Goal: Task Accomplishment & Management: Use online tool/utility

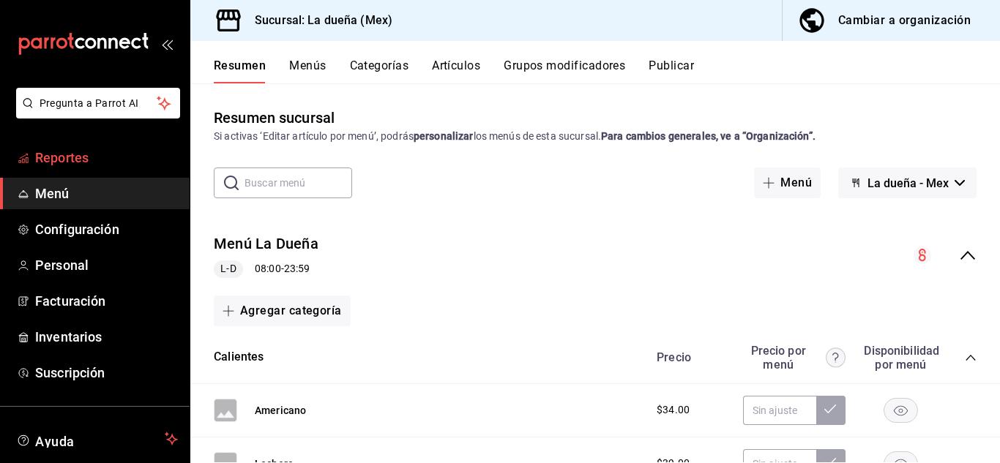
click at [70, 148] on span "Reportes" at bounding box center [106, 158] width 143 height 20
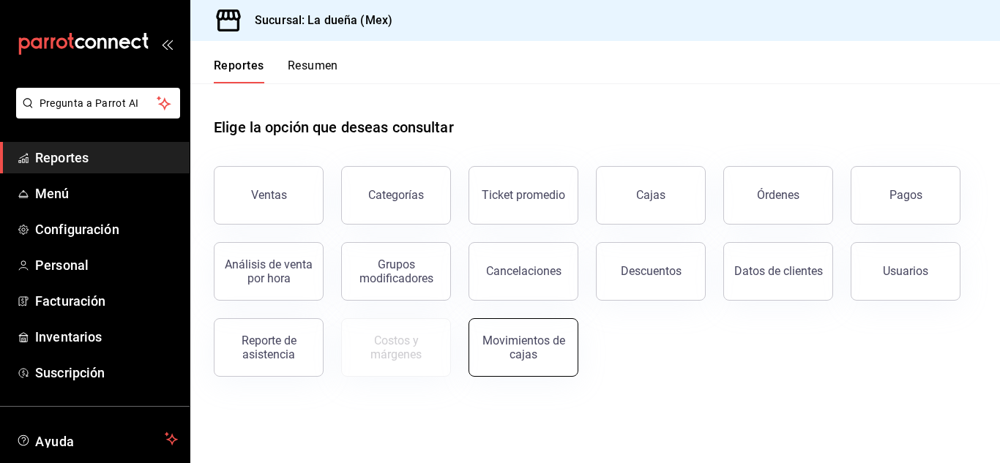
click at [545, 340] on div "Movimientos de cajas" at bounding box center [523, 348] width 91 height 28
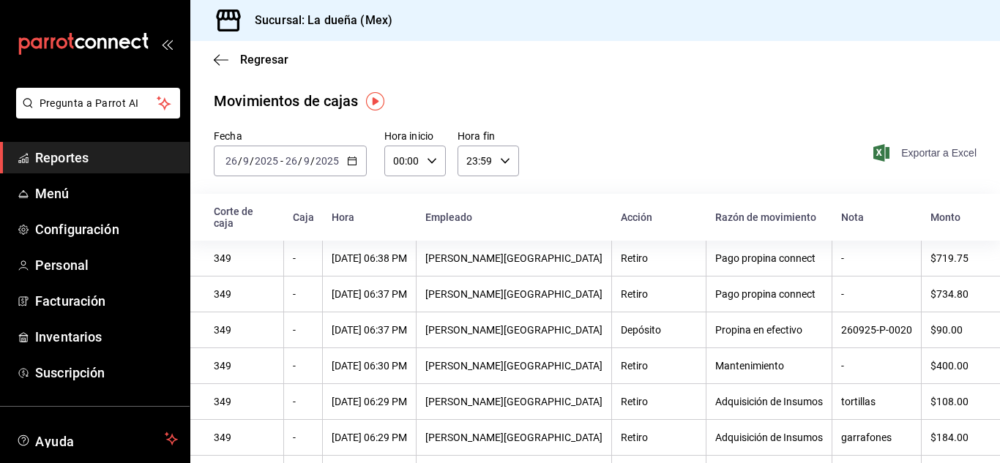
click at [910, 157] on span "Exportar a Excel" at bounding box center [926, 153] width 100 height 18
click at [910, 157] on span "Exportando a excel..." at bounding box center [920, 152] width 111 height 23
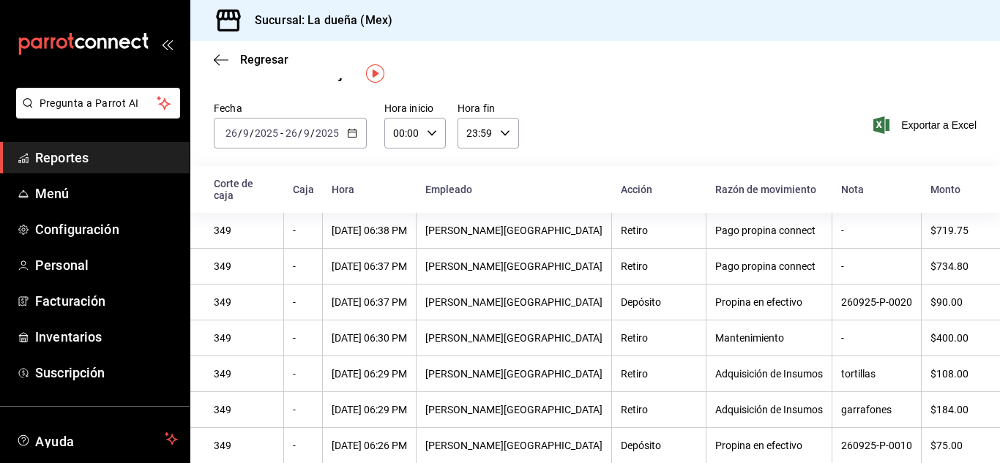
scroll to position [422, 0]
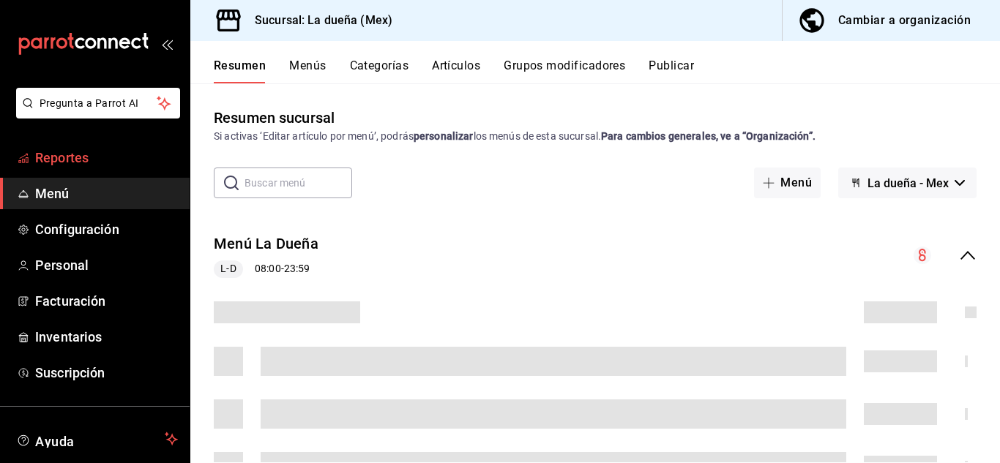
click at [123, 163] on span "Reportes" at bounding box center [106, 158] width 143 height 20
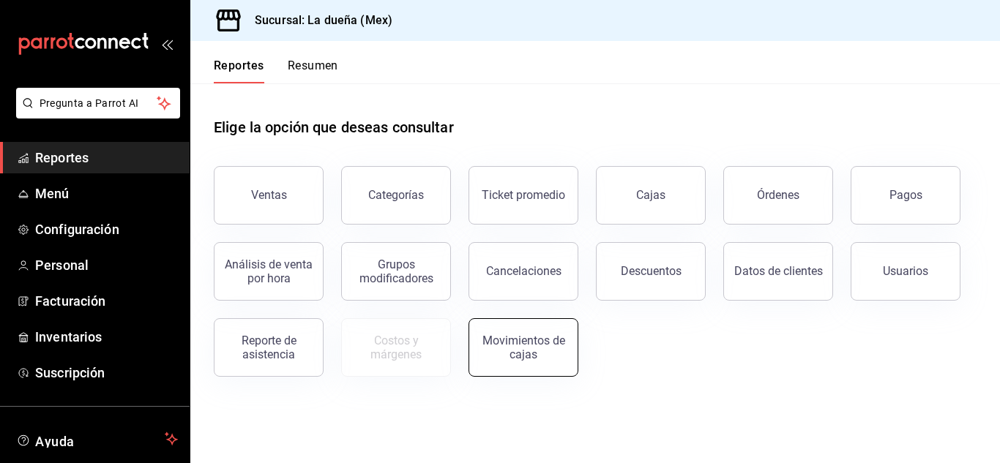
click at [529, 353] on div "Movimientos de cajas" at bounding box center [523, 348] width 91 height 28
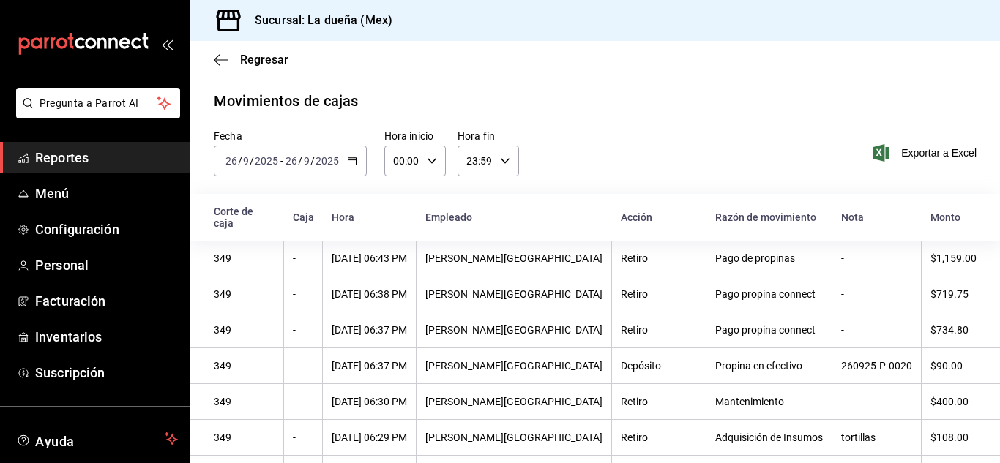
scroll to position [397, 0]
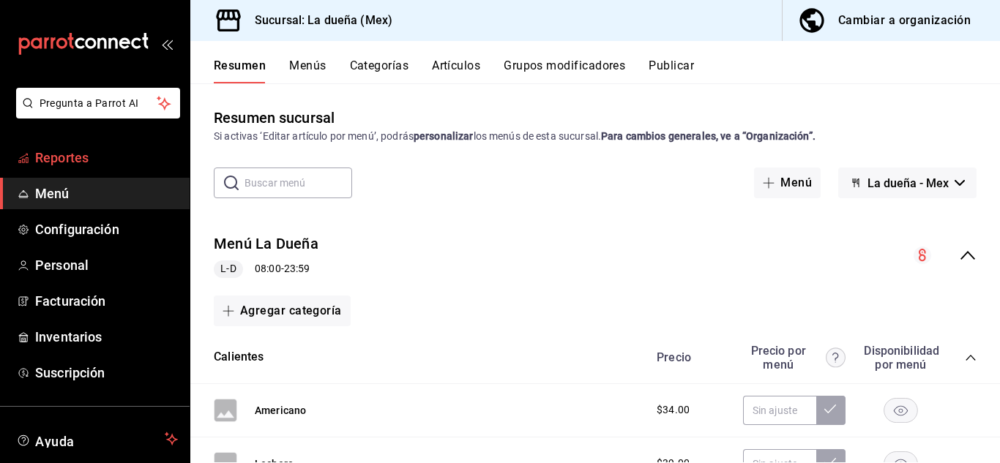
click at [133, 161] on span "Reportes" at bounding box center [106, 158] width 143 height 20
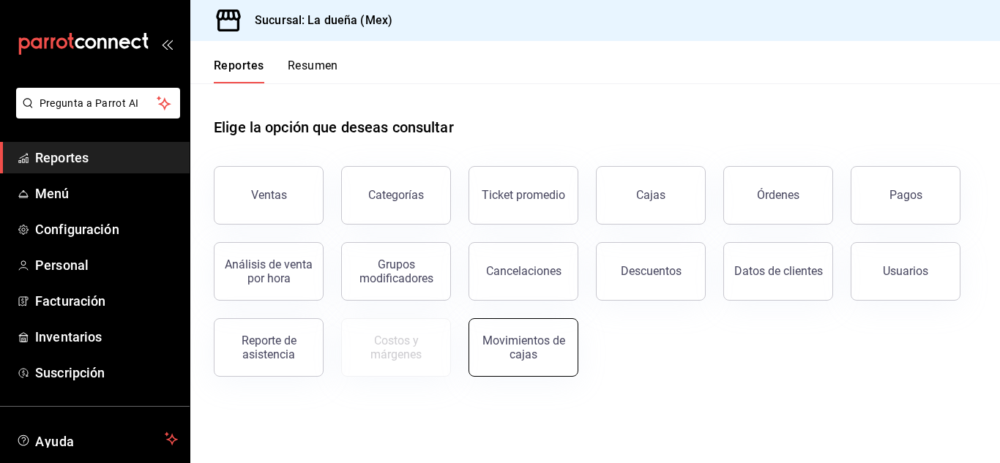
click at [529, 357] on div "Movimientos de cajas" at bounding box center [523, 348] width 91 height 28
